Goal: Obtain resource: Download file/media

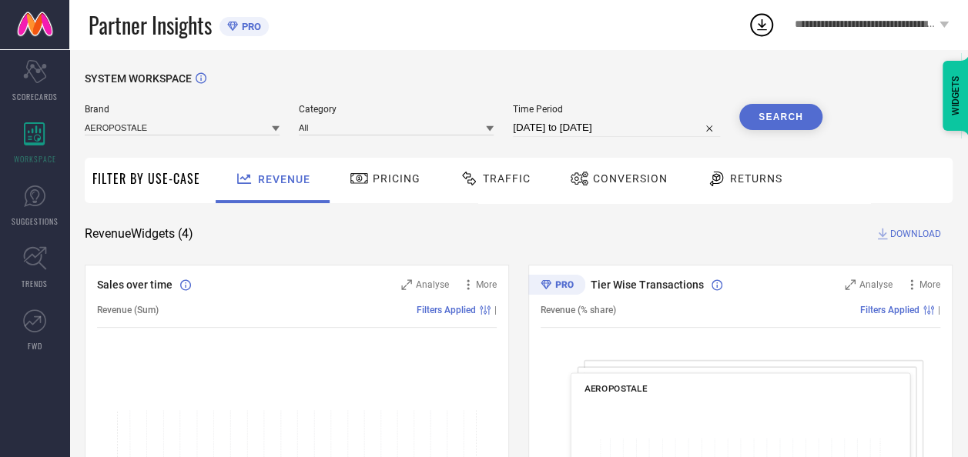
click at [274, 132] on icon at bounding box center [276, 129] width 8 height 8
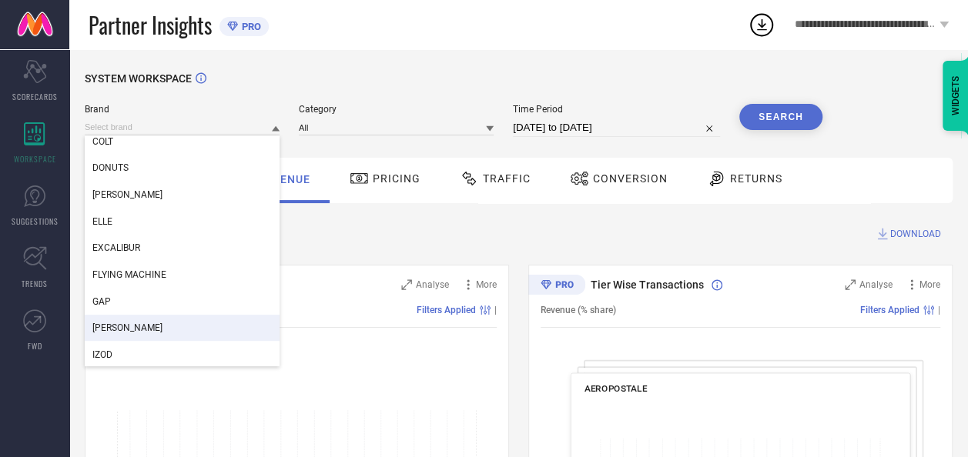
scroll to position [283, 0]
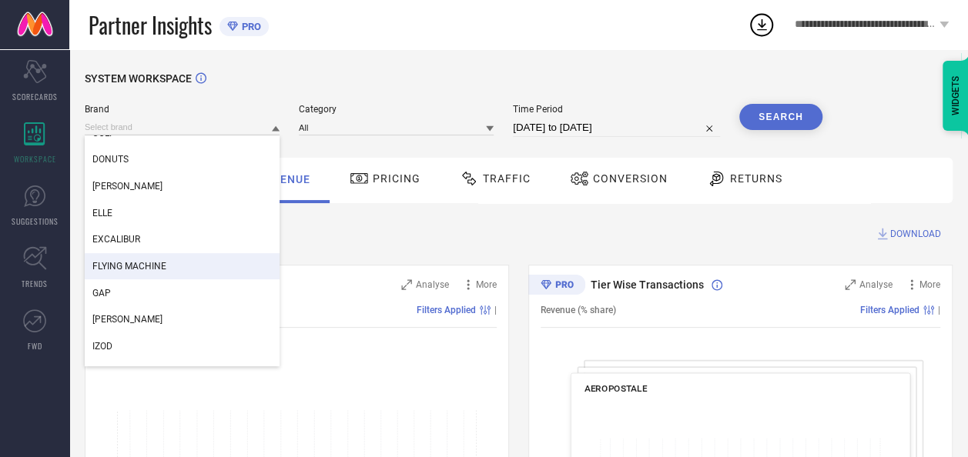
click at [159, 272] on span "FLYING MACHINE" at bounding box center [129, 266] width 74 height 11
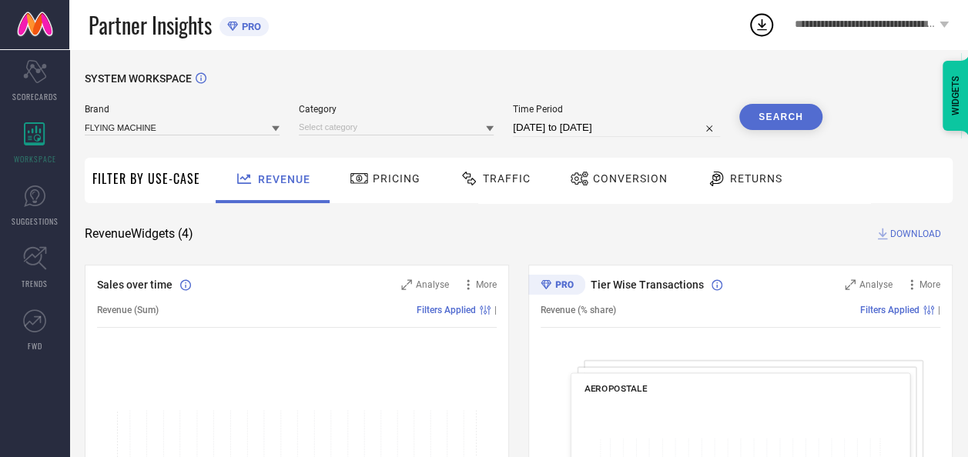
click at [491, 132] on icon at bounding box center [490, 129] width 8 height 8
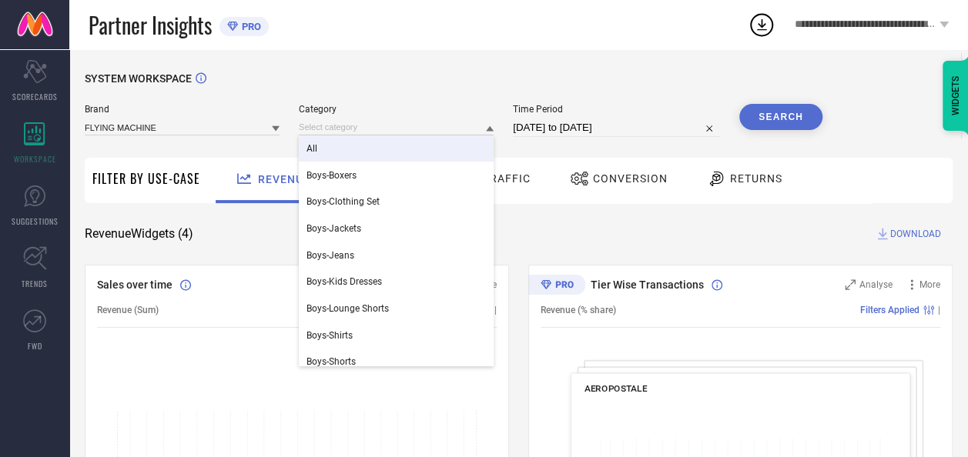
click at [340, 157] on div "All" at bounding box center [396, 148] width 195 height 26
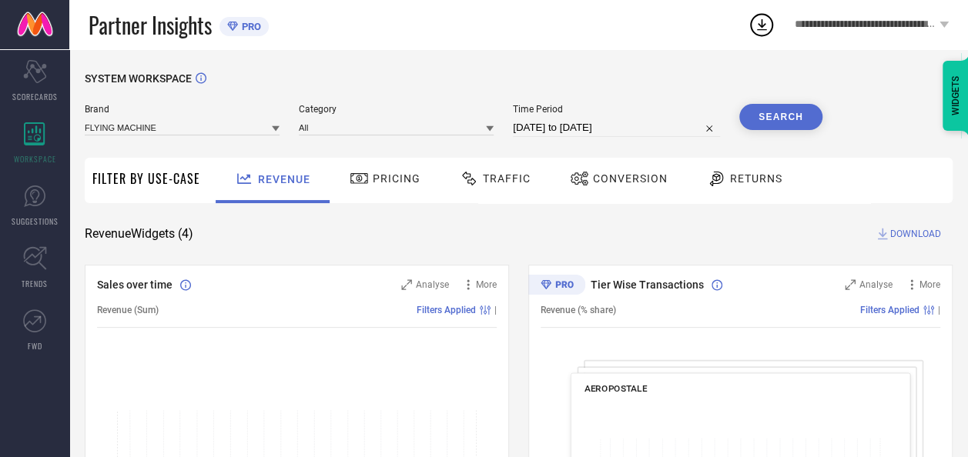
select select "7"
select select "2025"
select select "8"
select select "2025"
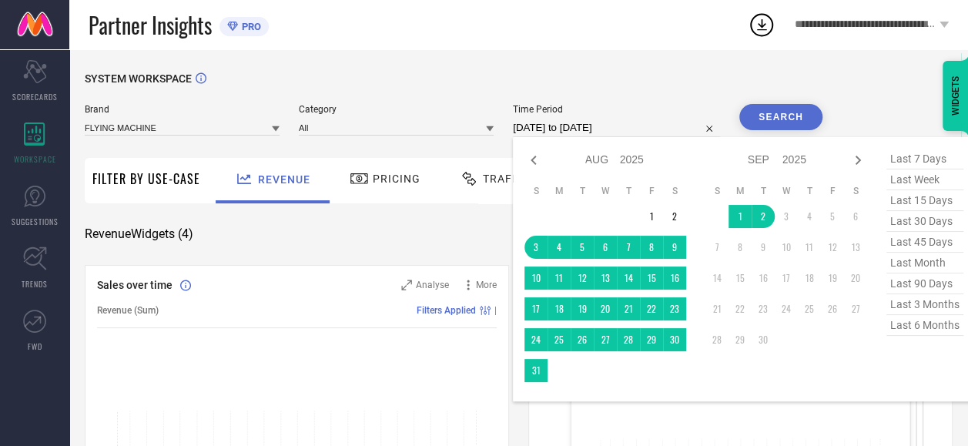
click at [647, 125] on input "[DATE] to [DATE]" at bounding box center [616, 128] width 207 height 18
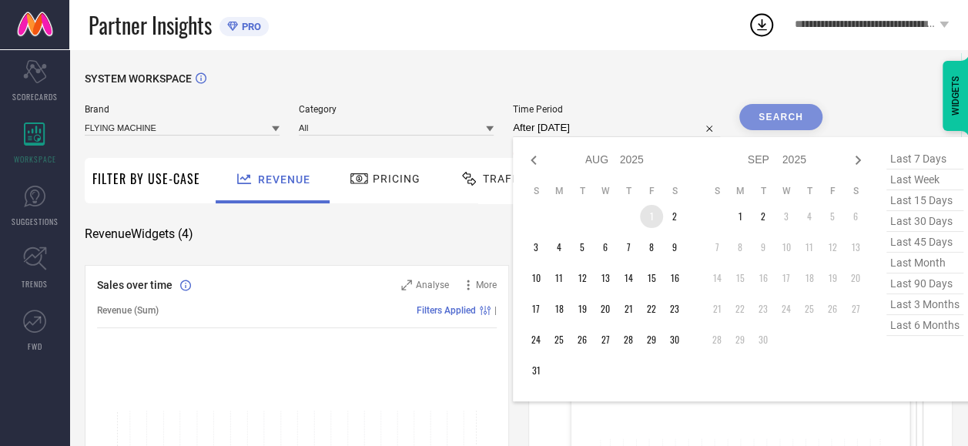
click at [648, 214] on td "1" at bounding box center [651, 216] width 23 height 23
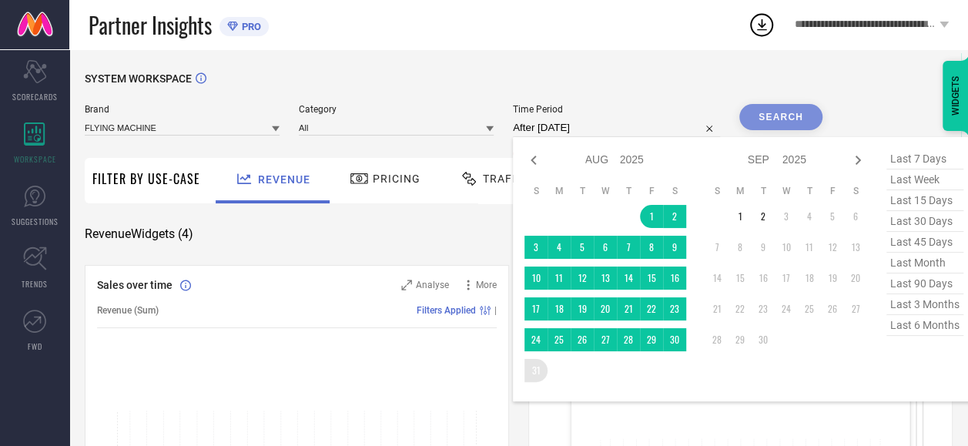
type input "[DATE] to [DATE]"
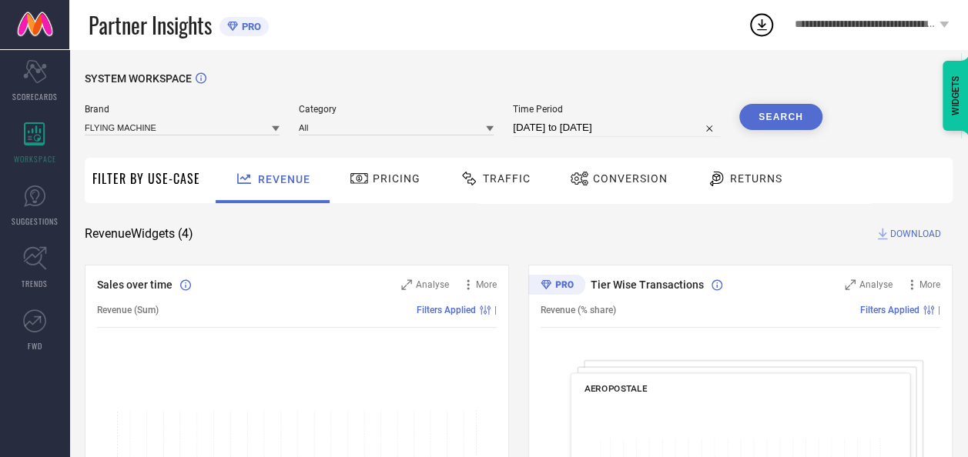
click at [631, 179] on span "Conversion" at bounding box center [630, 178] width 75 height 12
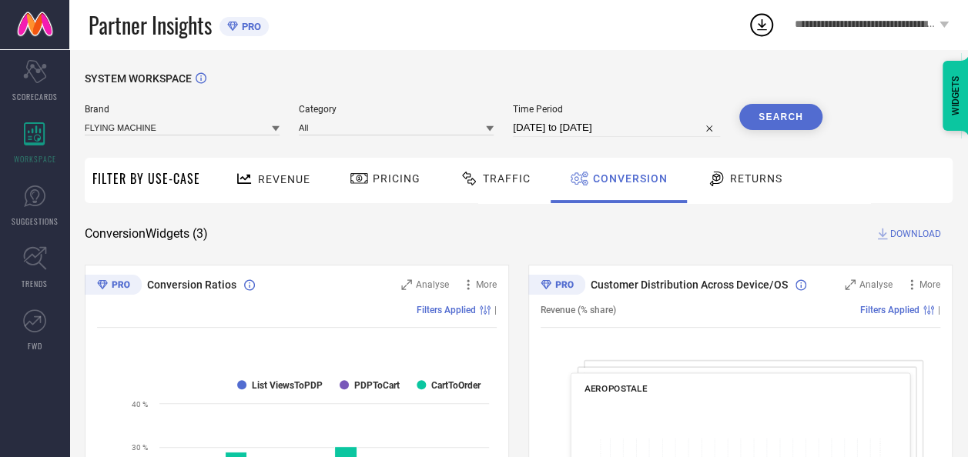
click at [791, 120] on button "Search" at bounding box center [780, 117] width 83 height 26
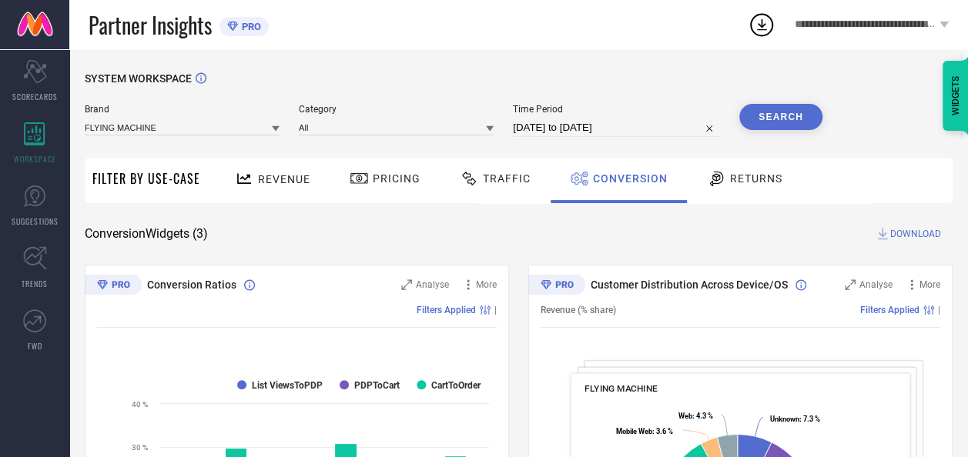
click at [918, 232] on span "DOWNLOAD" at bounding box center [915, 233] width 51 height 15
click at [761, 32] on icon at bounding box center [761, 25] width 28 height 28
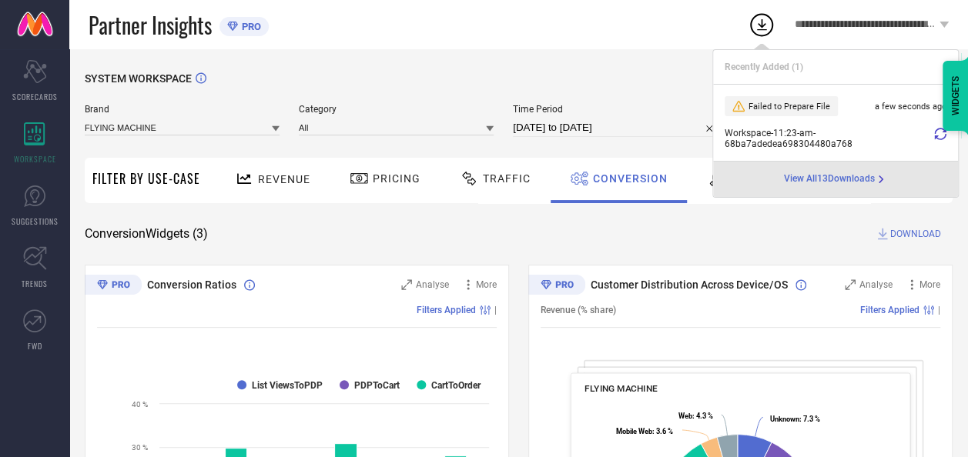
click at [790, 108] on span "Failed to Prepare File" at bounding box center [789, 107] width 82 height 10
click at [938, 134] on icon at bounding box center [940, 134] width 12 height 12
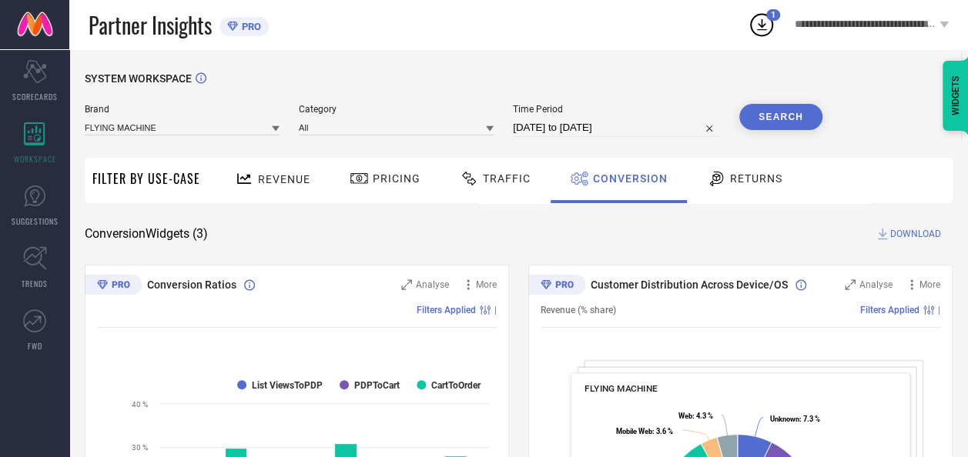
click at [757, 30] on icon at bounding box center [762, 25] width 10 height 12
click at [759, 33] on icon at bounding box center [761, 25] width 28 height 28
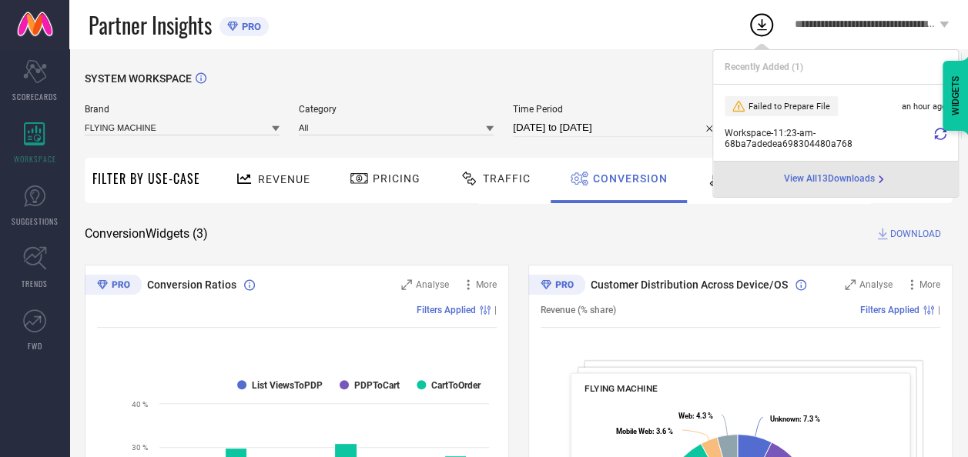
click at [824, 179] on span "View All 13 Downloads" at bounding box center [829, 179] width 91 height 12
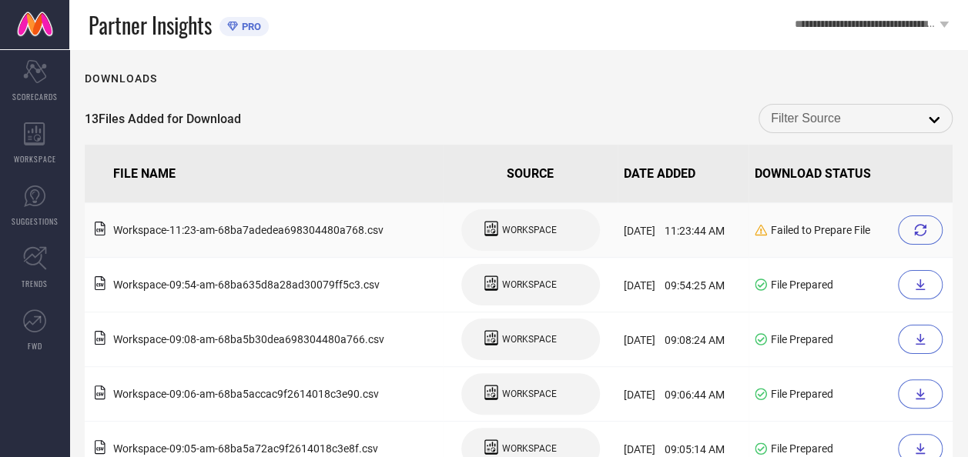
click at [927, 236] on div at bounding box center [920, 230] width 45 height 29
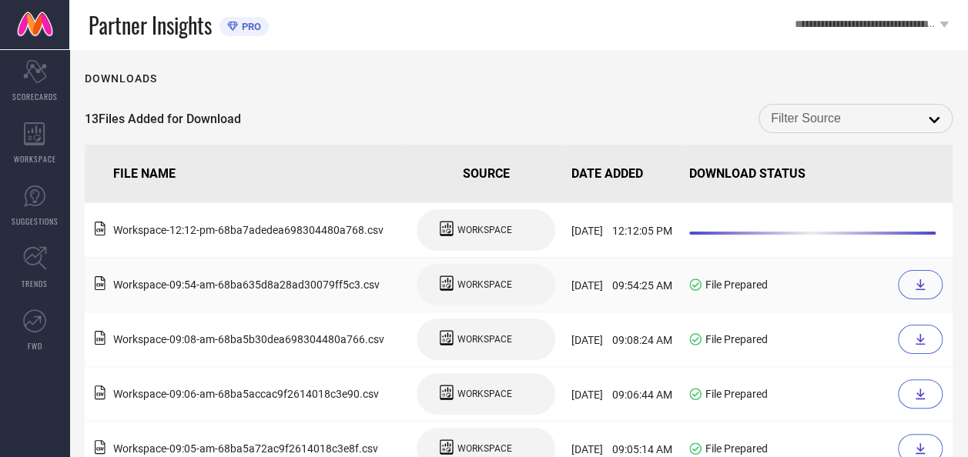
click at [928, 283] on div at bounding box center [920, 284] width 45 height 29
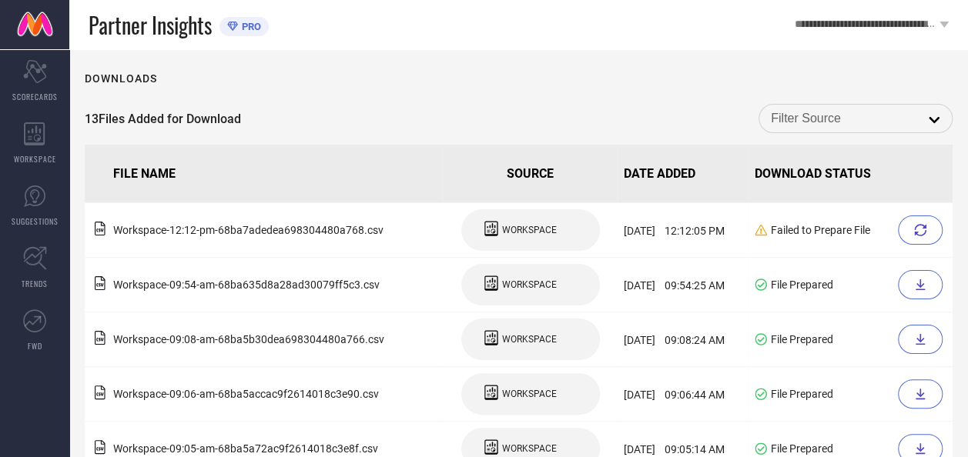
click at [396, 79] on div "Downloads" at bounding box center [519, 78] width 868 height 12
